Goal: Task Accomplishment & Management: Use online tool/utility

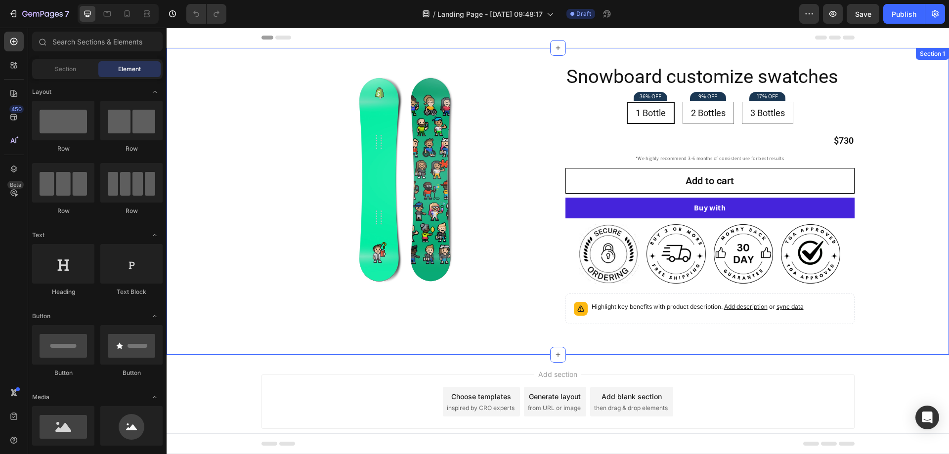
click at [506, 57] on div "Product Images Icon Icon Icon Icon Icon Icon List 128+ Verified Reviews! Text B…" at bounding box center [558, 201] width 783 height 307
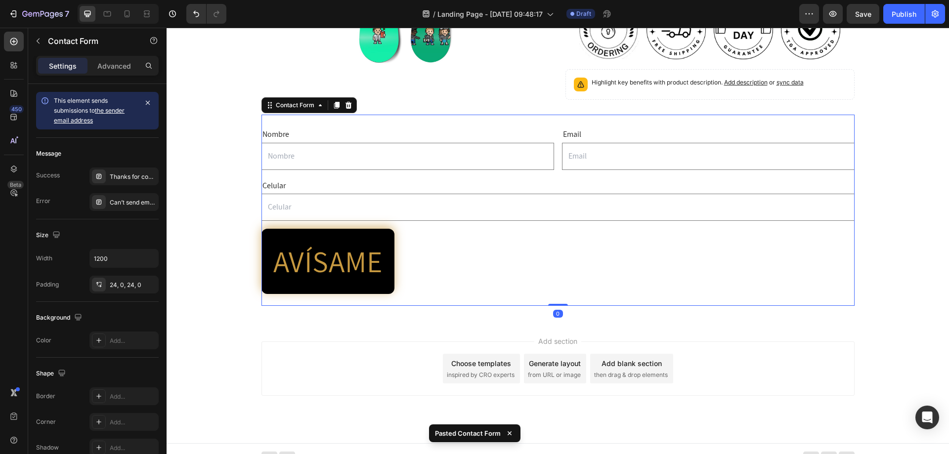
scroll to position [234, 0]
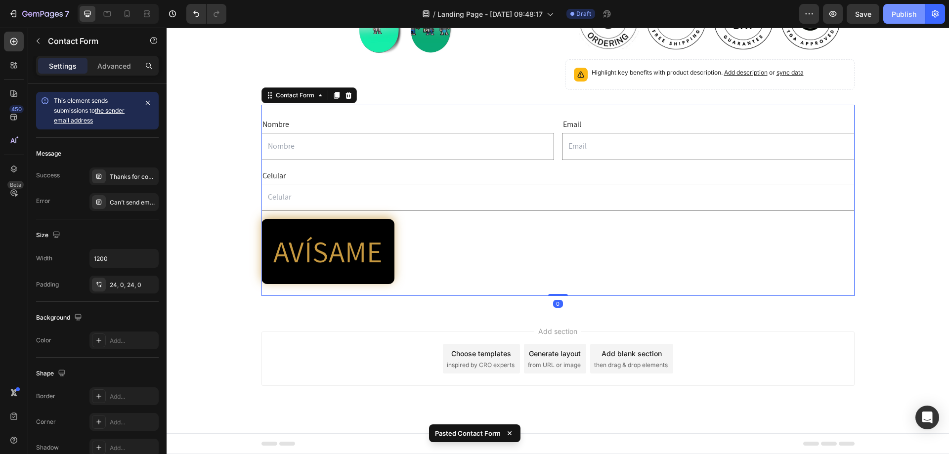
click at [902, 17] on div "Publish" at bounding box center [904, 14] width 25 height 10
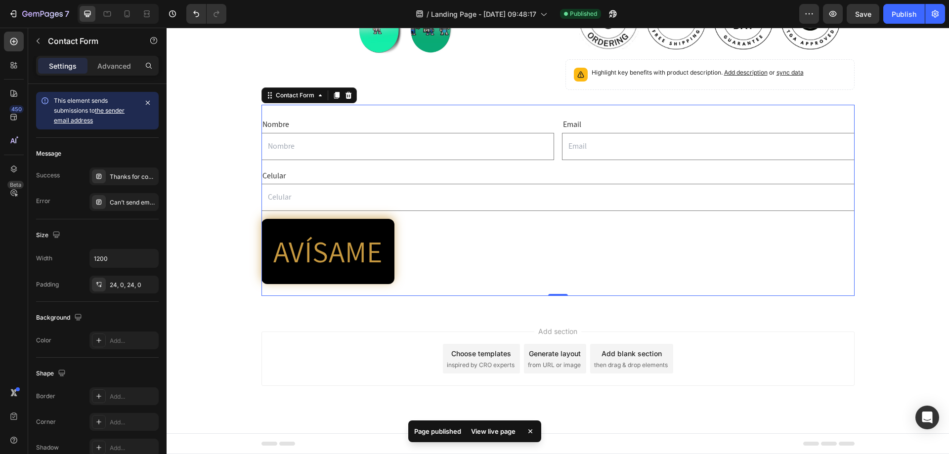
click at [498, 433] on div "View live page" at bounding box center [493, 432] width 56 height 14
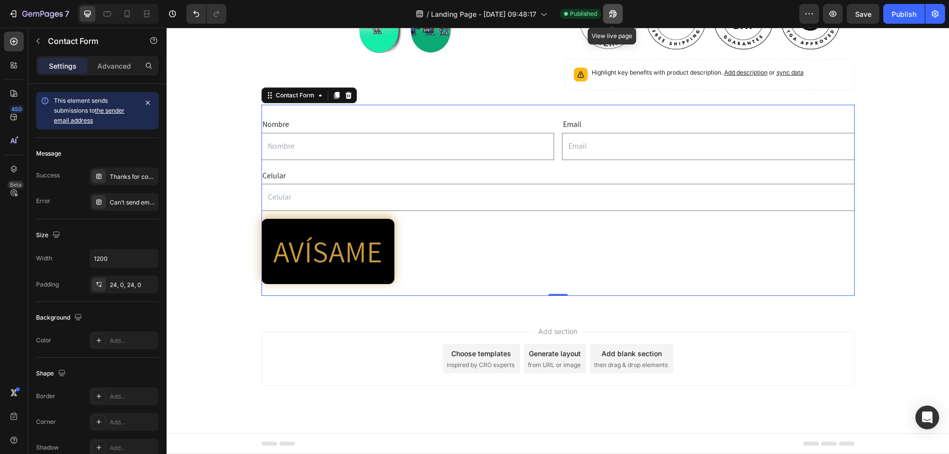
click at [612, 14] on icon "button" at bounding box center [613, 14] width 10 height 10
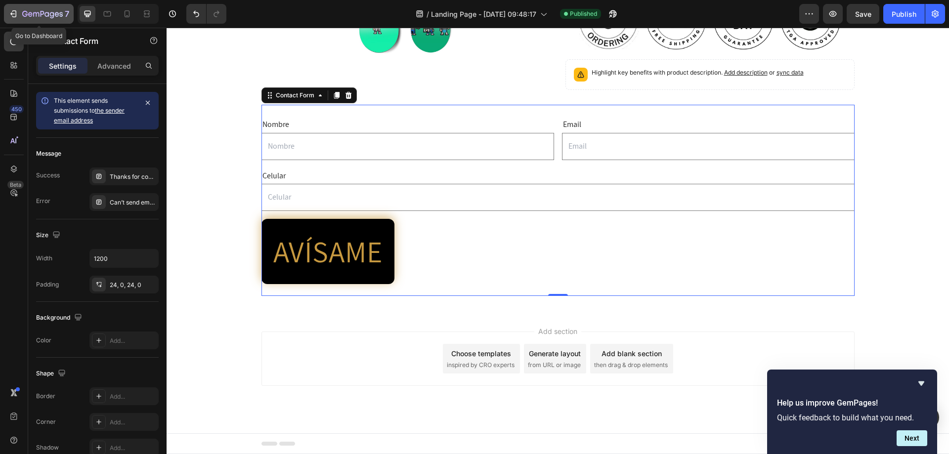
click at [44, 15] on icon "button" at bounding box center [42, 14] width 41 height 8
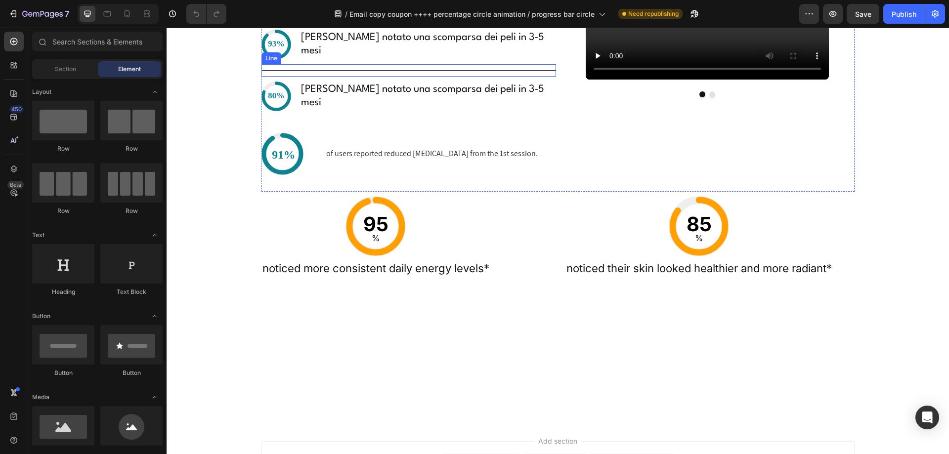
scroll to position [218, 0]
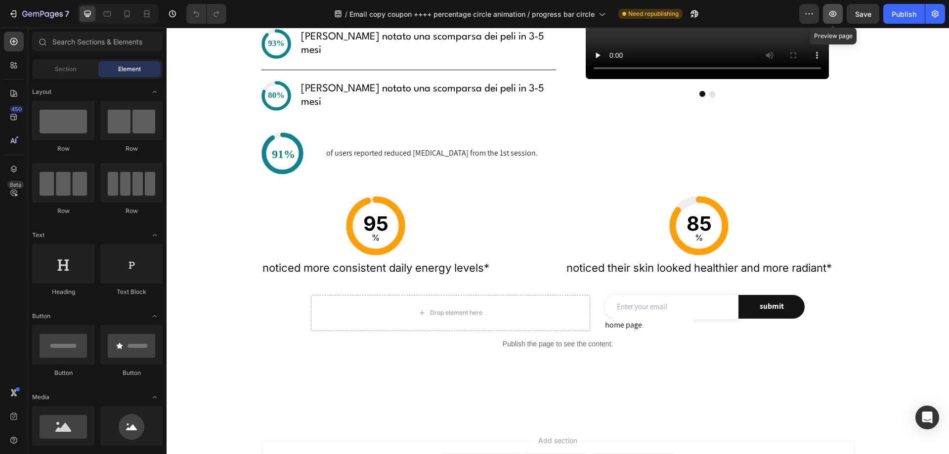
click at [830, 14] on icon "button" at bounding box center [832, 14] width 7 height 6
click at [403, 179] on div "of users reported reduced neck pain from the 1st session. Text Block" at bounding box center [432, 154] width 214 height 52
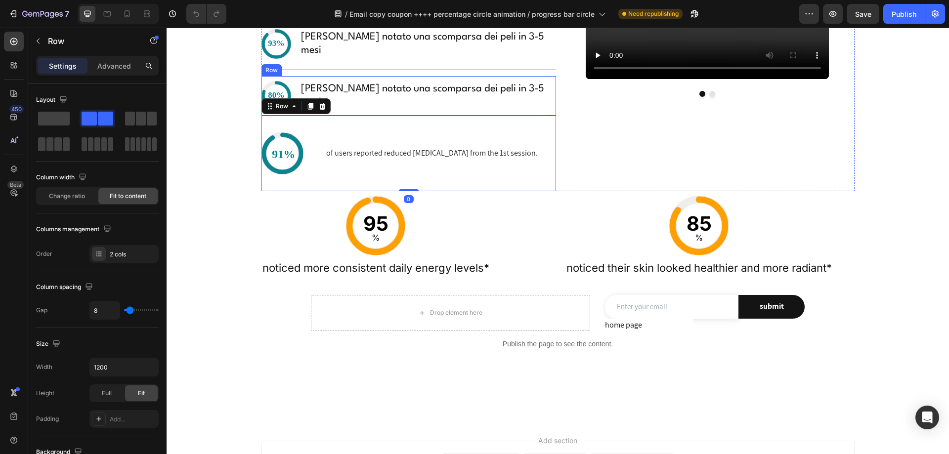
click at [394, 116] on div "Hannno notato una scomparsa dei peli in 3-5 mesi Text Block" at bounding box center [428, 96] width 256 height 40
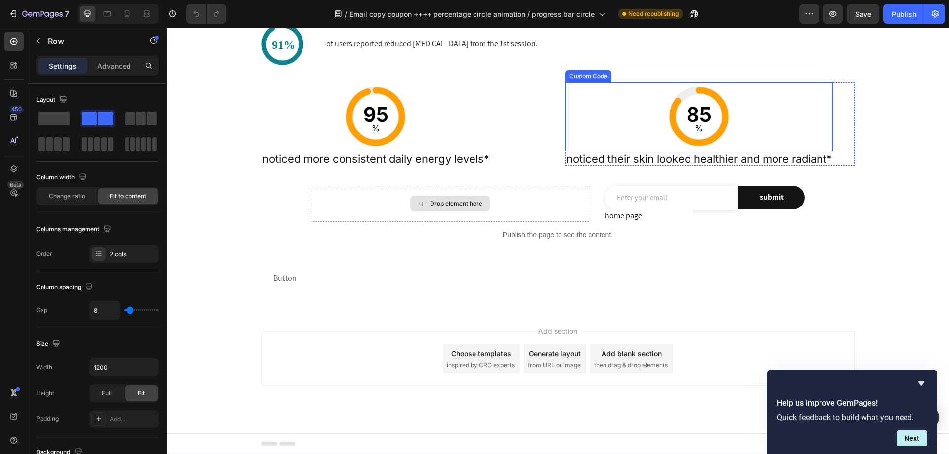
scroll to position [466, 0]
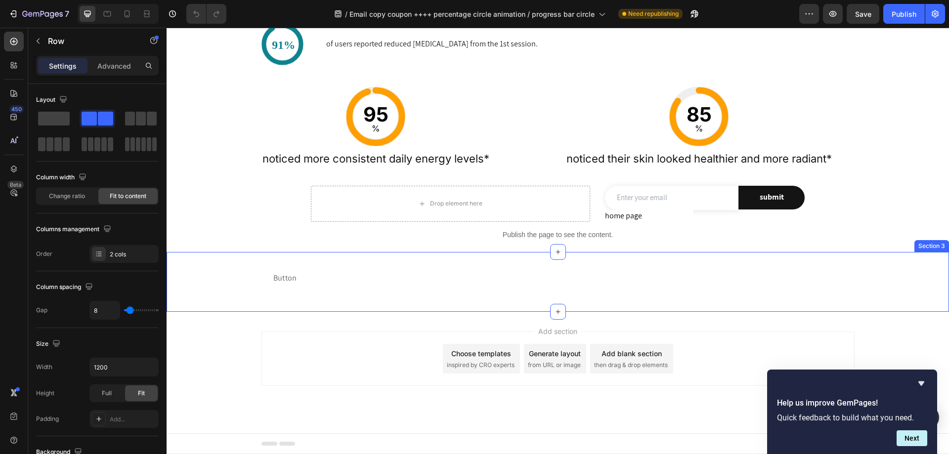
click at [529, 297] on div "Button Button Row Section 3" at bounding box center [558, 282] width 783 height 60
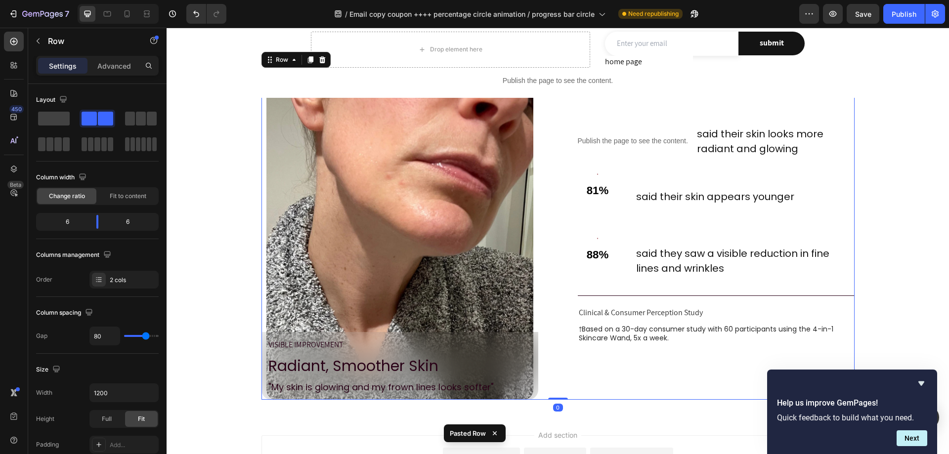
scroll to position [699, 0]
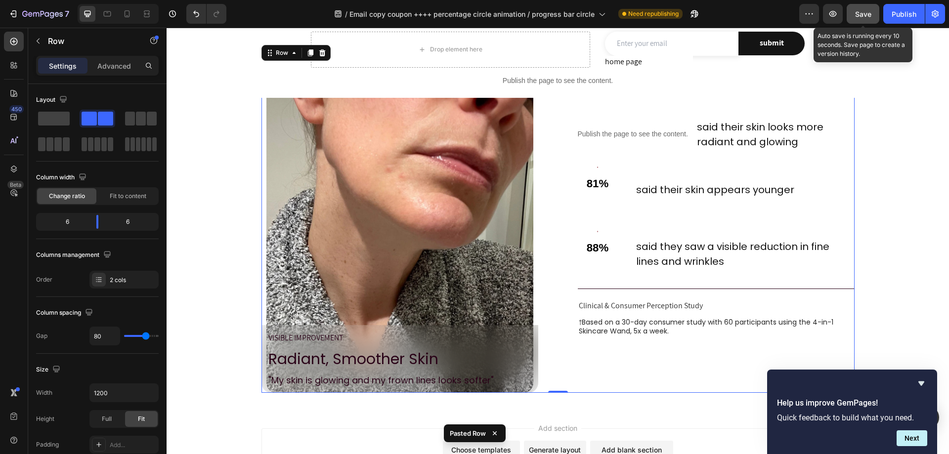
click at [861, 10] on span "Save" at bounding box center [863, 14] width 16 height 8
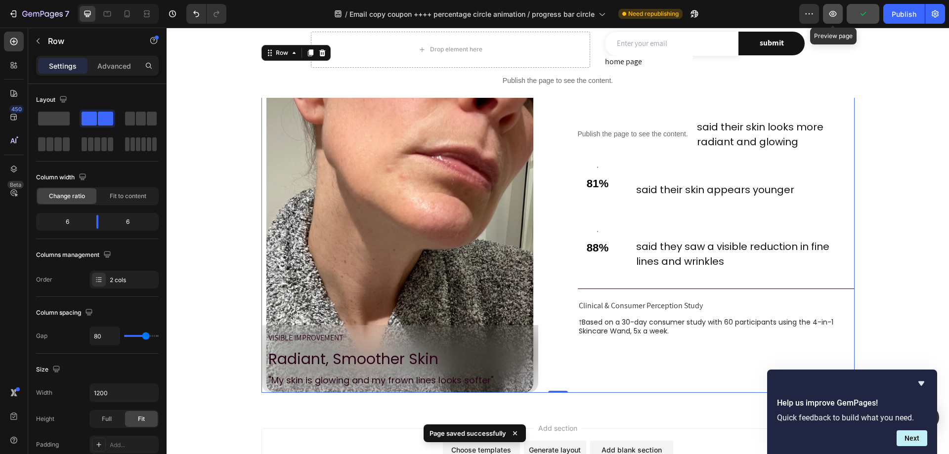
click at [834, 15] on icon "button" at bounding box center [833, 14] width 10 height 10
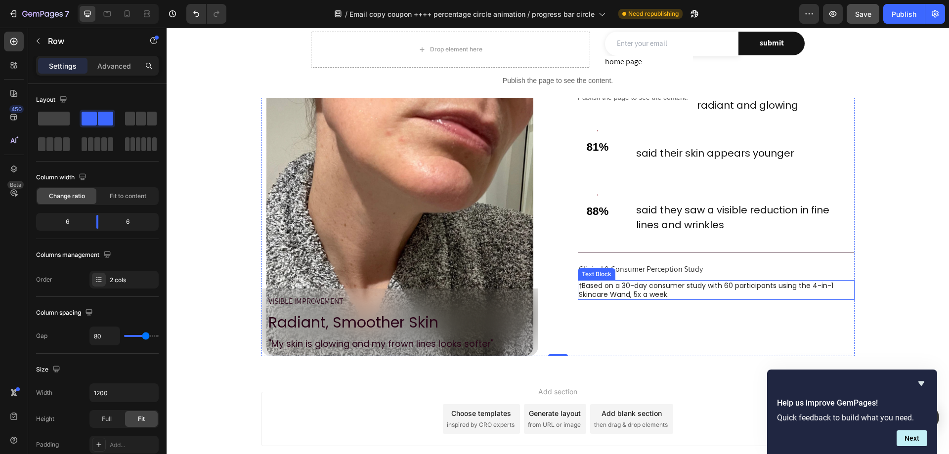
scroll to position [796, 0]
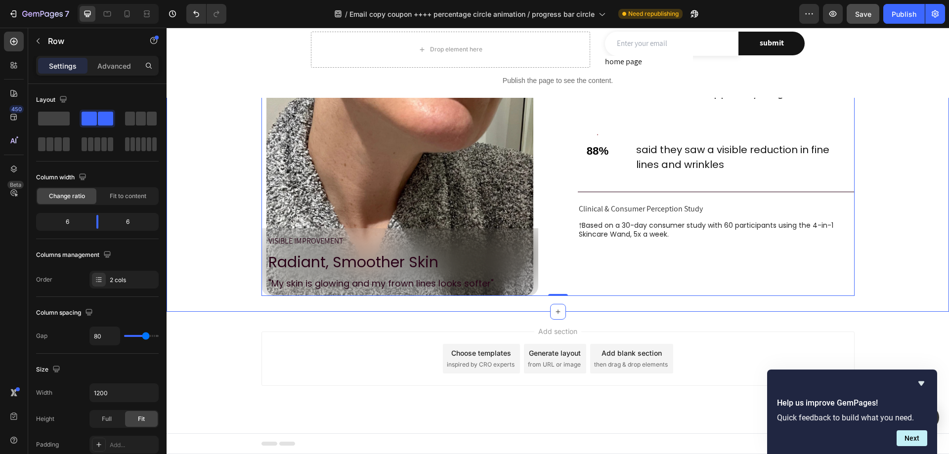
click at [591, 306] on div "Button Button Row Image VISIBLE IMPROVEMENT Text Block Radiant, Smoother Skin T…" at bounding box center [558, 116] width 783 height 391
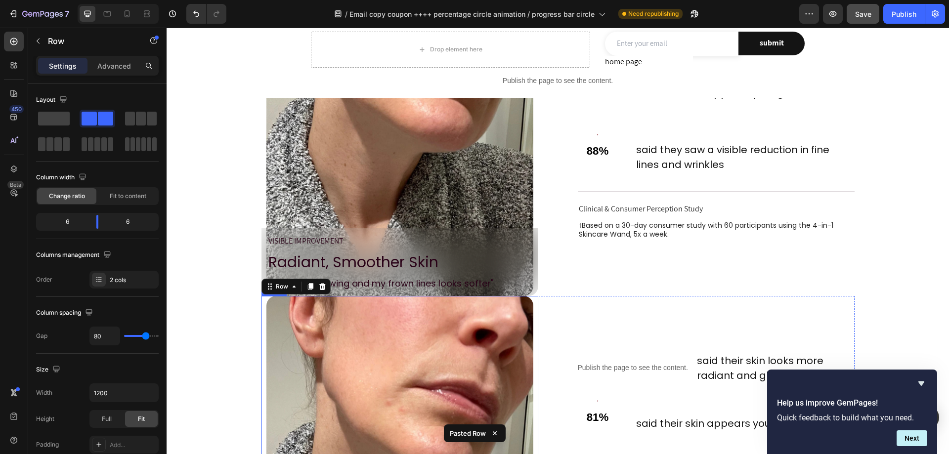
click at [473, 374] on img at bounding box center [399, 461] width 267 height 331
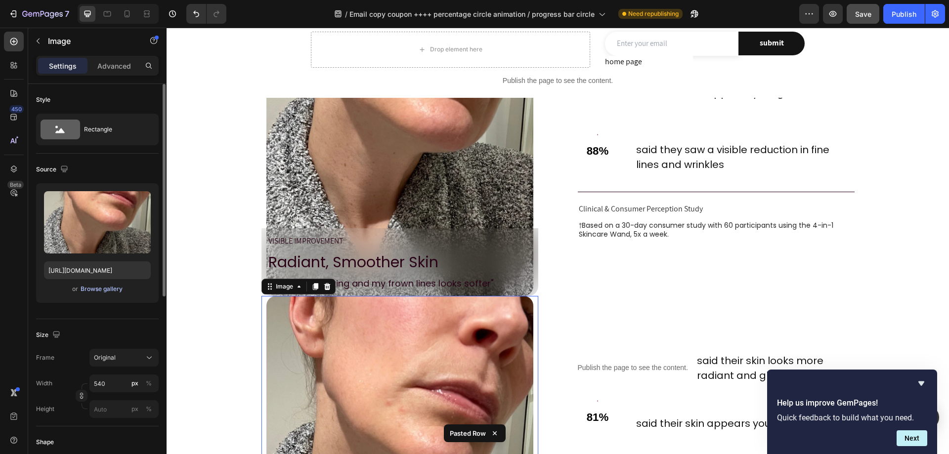
click at [83, 287] on div "Browse gallery" at bounding box center [102, 289] width 42 height 9
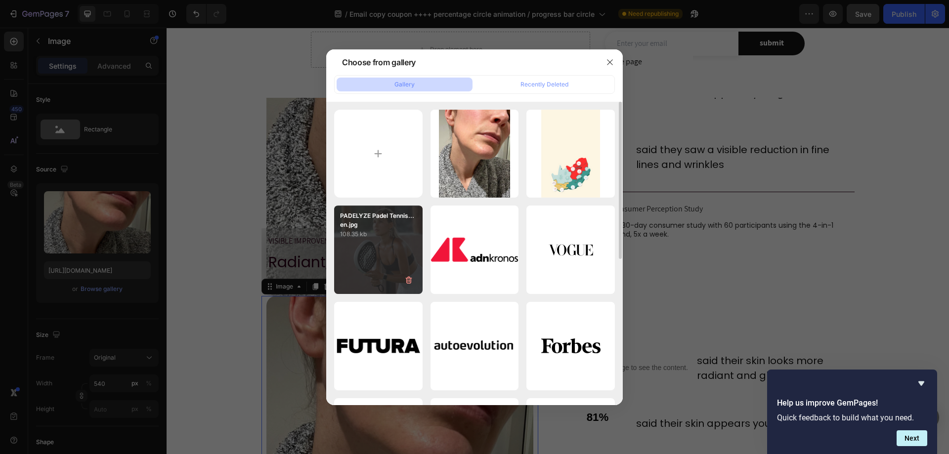
click at [397, 247] on div "PADELYZE Padel Tennis...en.jpg 108.35 kb" at bounding box center [378, 250] width 88 height 88
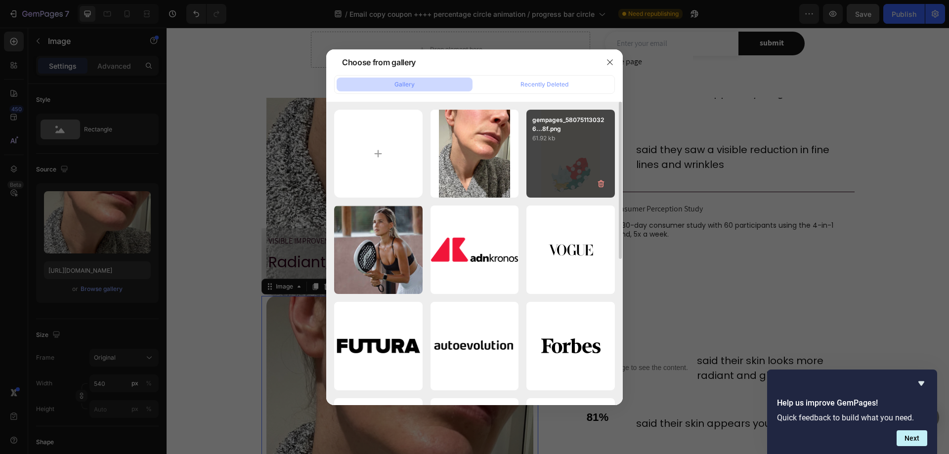
type input "https://cdn.shopify.com/s/files/1/0672/9092/3198/files/gempages_528850990384808…"
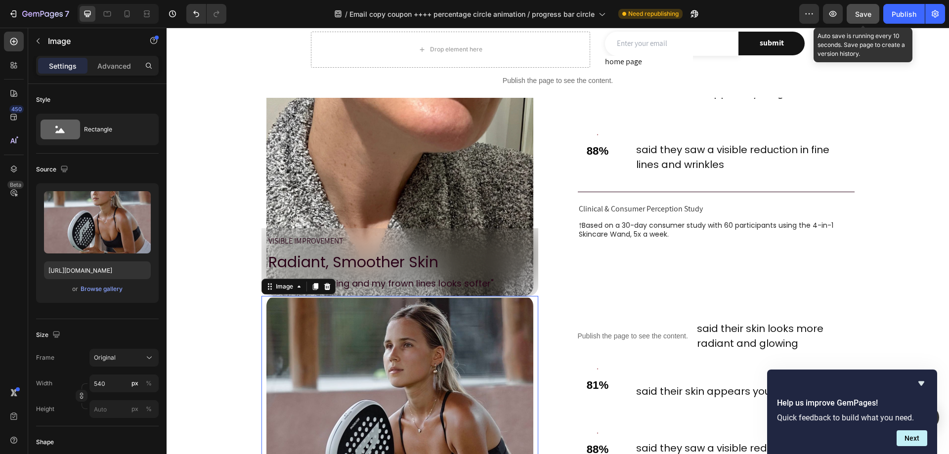
click at [871, 15] on span "Save" at bounding box center [863, 14] width 16 height 8
